Goal: Transaction & Acquisition: Subscribe to service/newsletter

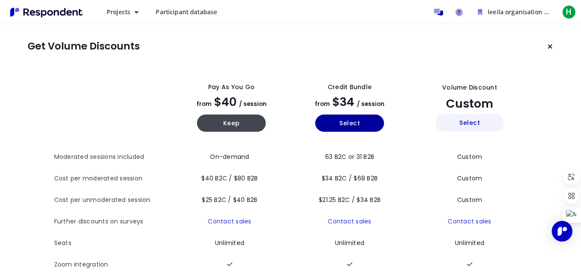
click at [480, 125] on button "Select" at bounding box center [470, 122] width 69 height 17
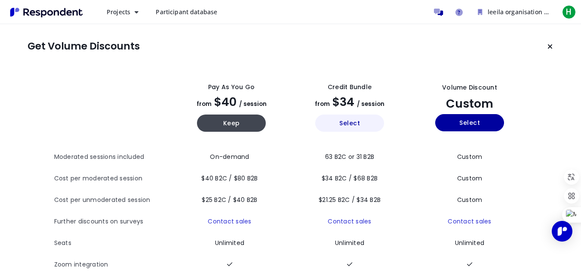
click at [361, 125] on button "Select" at bounding box center [349, 122] width 69 height 17
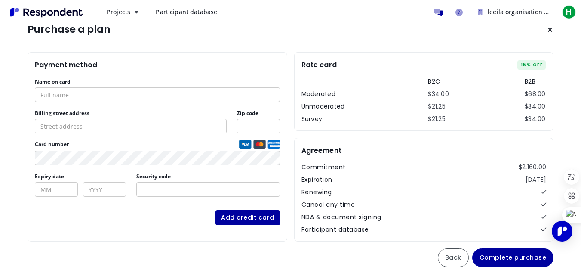
scroll to position [22, 0]
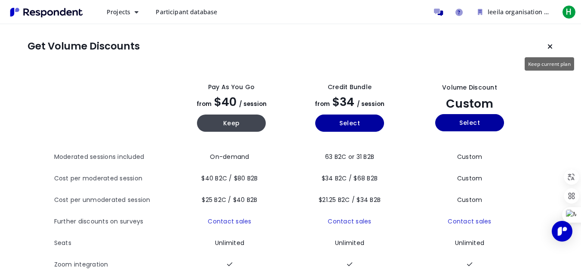
click at [548, 47] on icon "Keep current plan" at bounding box center [550, 46] width 5 height 7
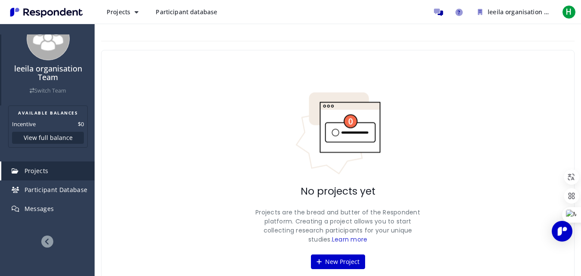
scroll to position [32, 0]
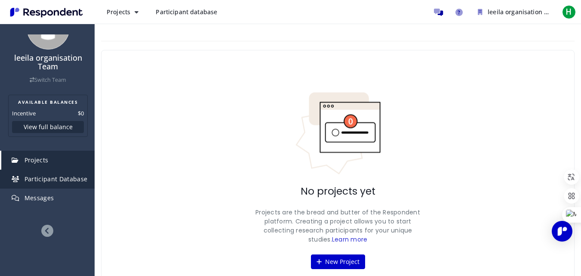
click at [56, 178] on span "Participant Database" at bounding box center [56, 179] width 63 height 8
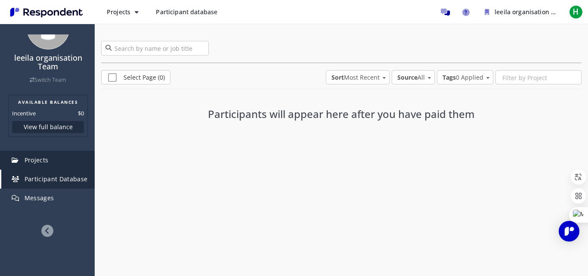
click at [58, 164] on link "Projects" at bounding box center [47, 160] width 93 height 19
